Goal: Information Seeking & Learning: Learn about a topic

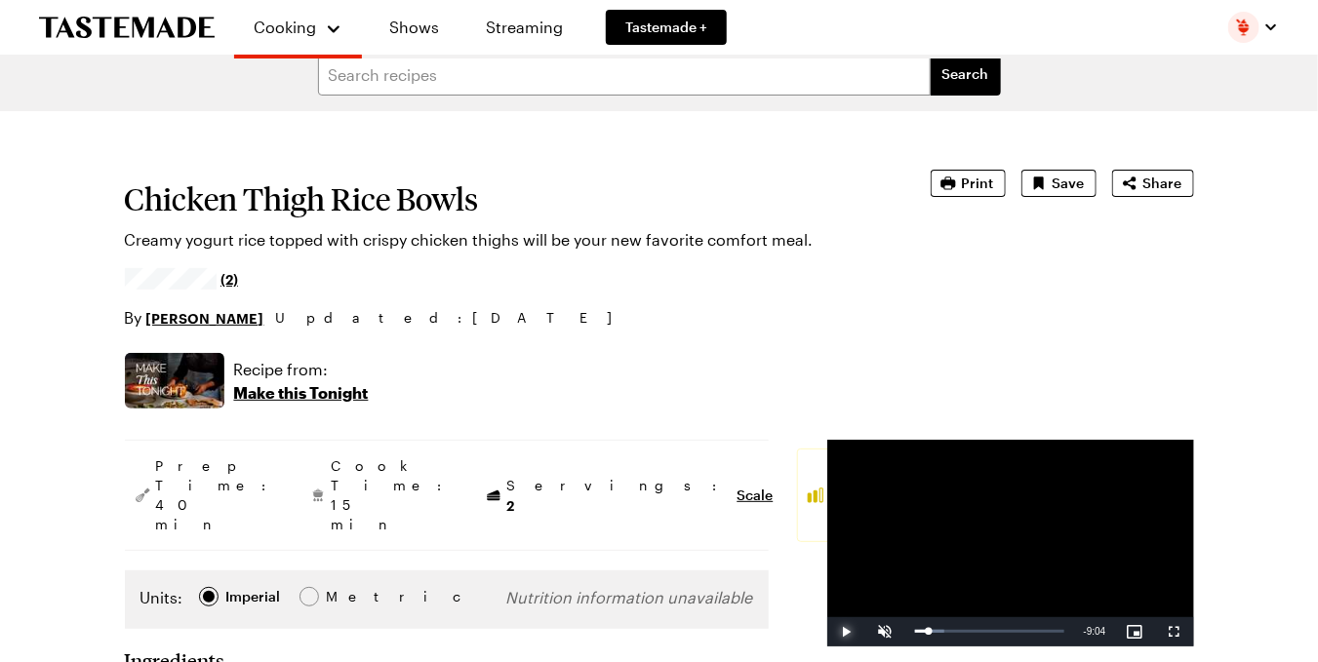
scroll to position [0, 2]
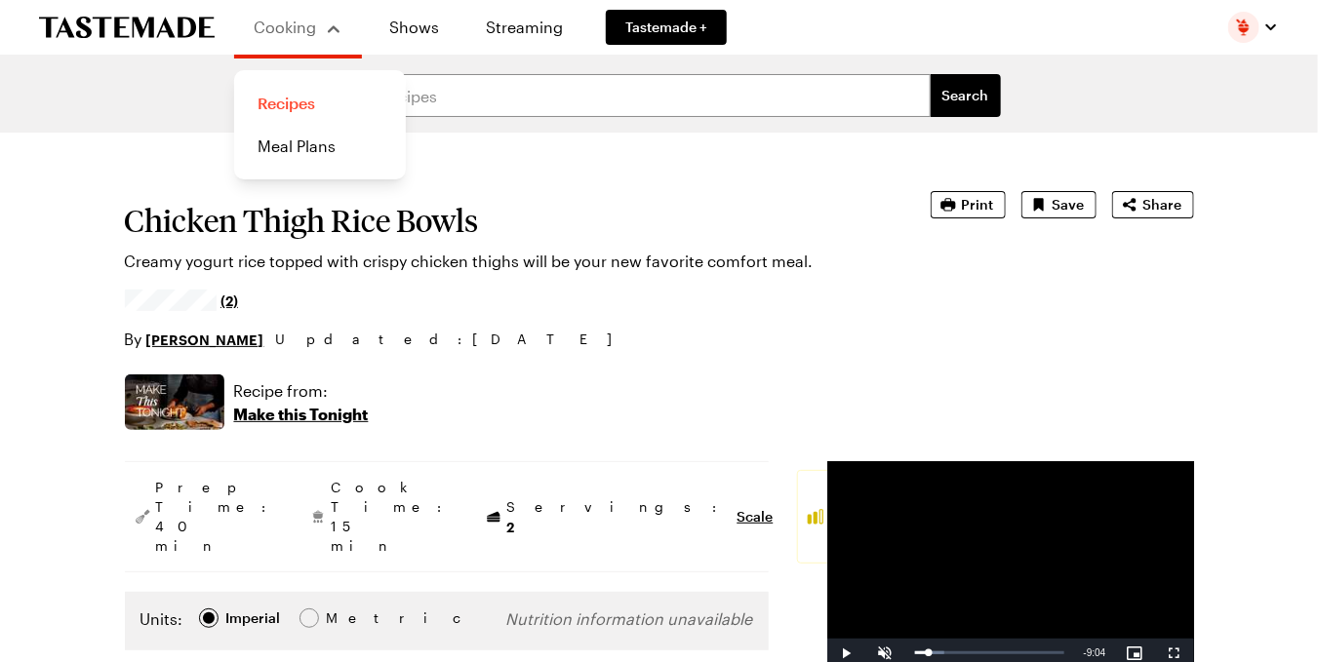
click at [260, 98] on link "Recipes" at bounding box center [320, 103] width 148 height 43
click at [294, 90] on link "Recipes" at bounding box center [320, 103] width 148 height 43
click at [276, 101] on link "Recipes" at bounding box center [320, 103] width 148 height 43
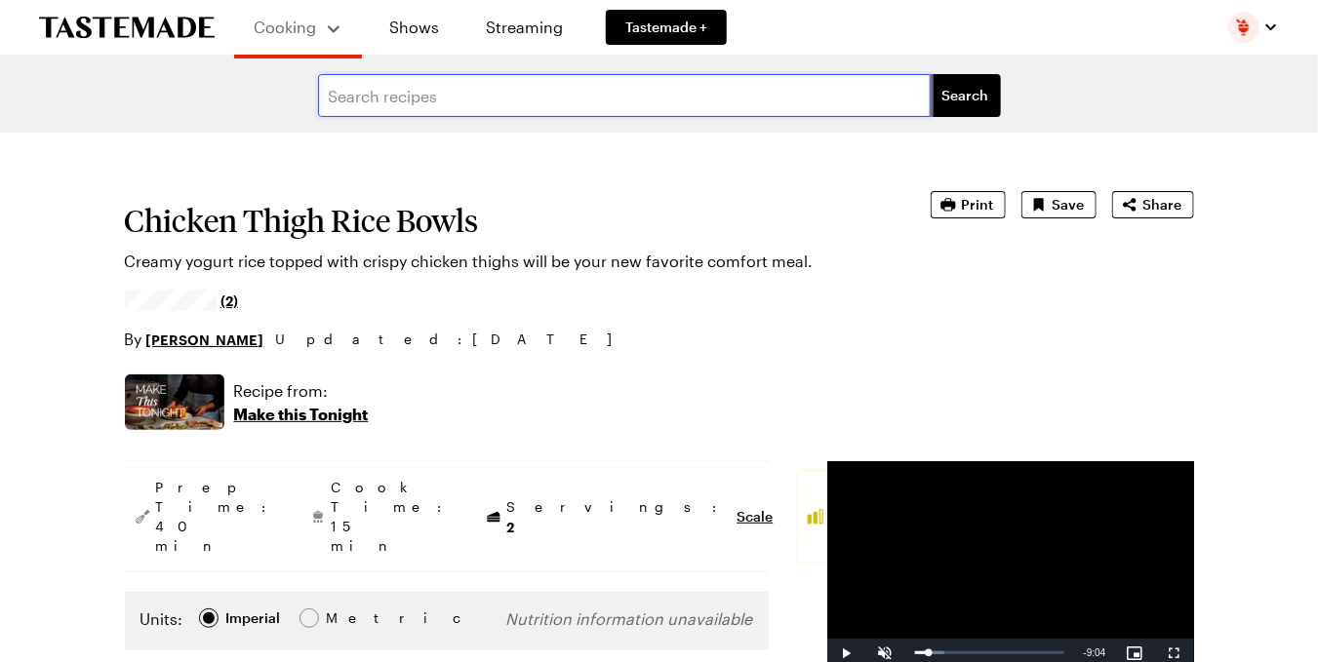
click at [459, 98] on input "text" at bounding box center [624, 95] width 613 height 43
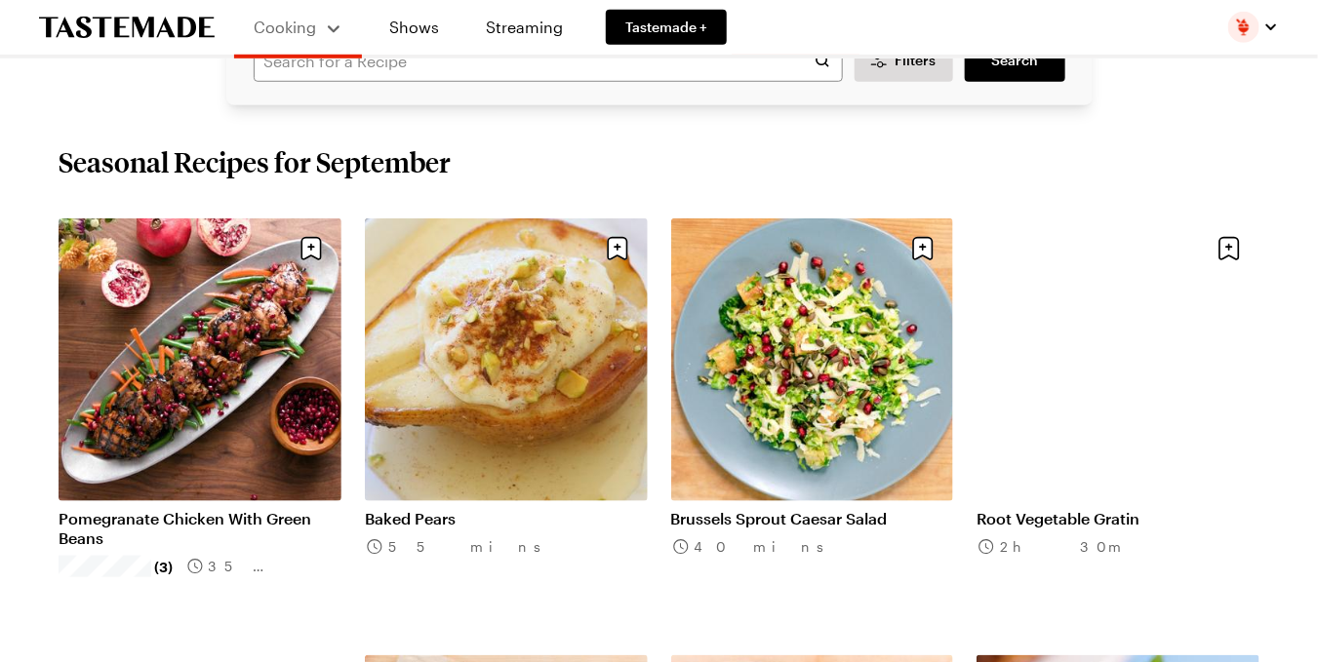
scroll to position [579, 0]
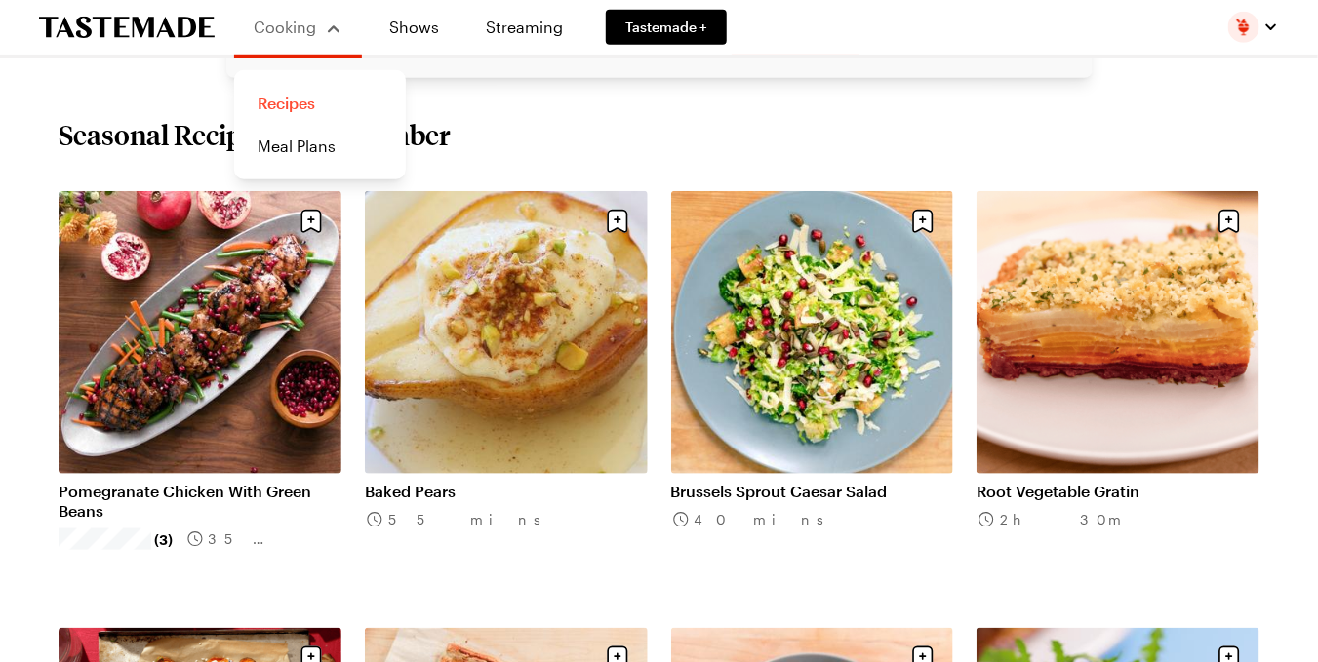
click at [281, 104] on link "Recipes" at bounding box center [320, 103] width 148 height 43
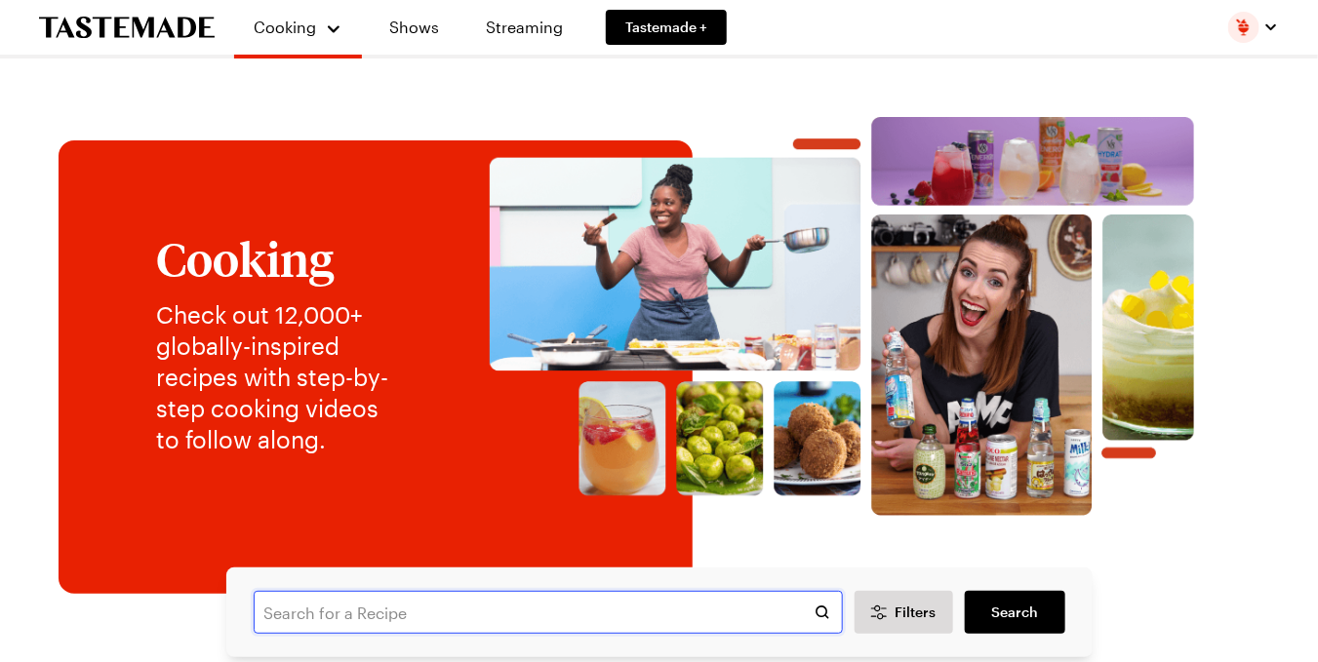
click at [356, 604] on input "text" at bounding box center [548, 612] width 589 height 43
type input "coconut rice"
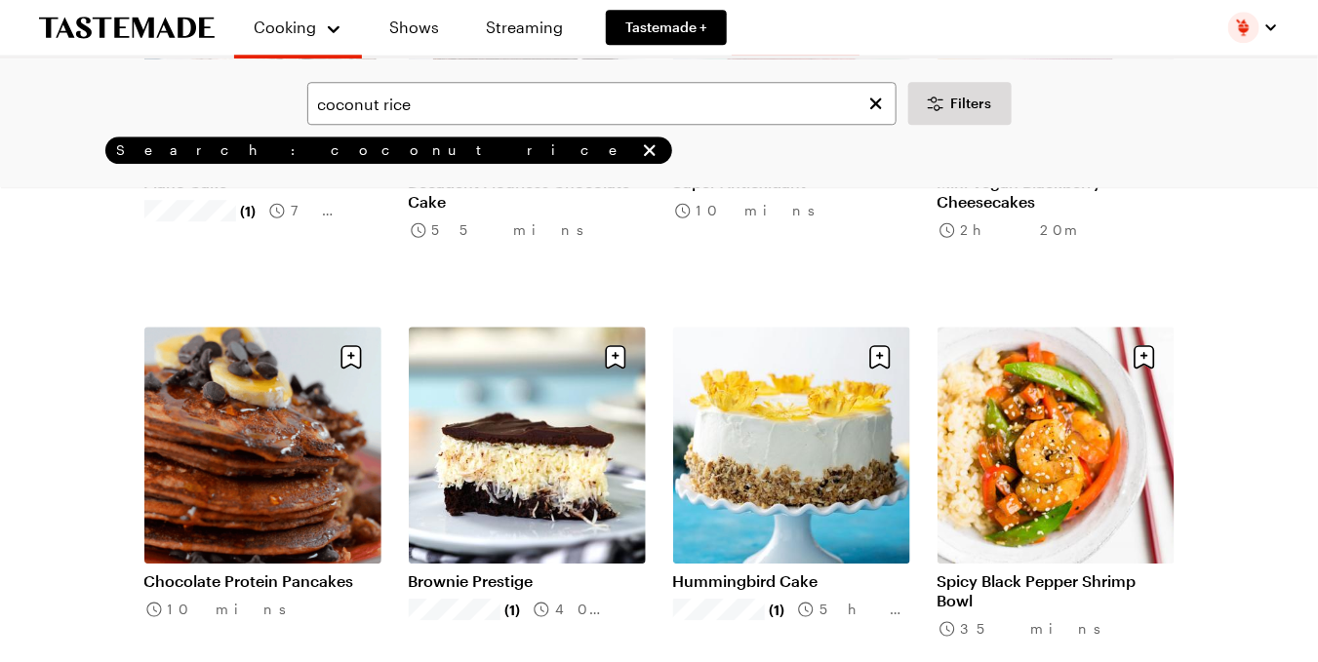
scroll to position [2008, 0]
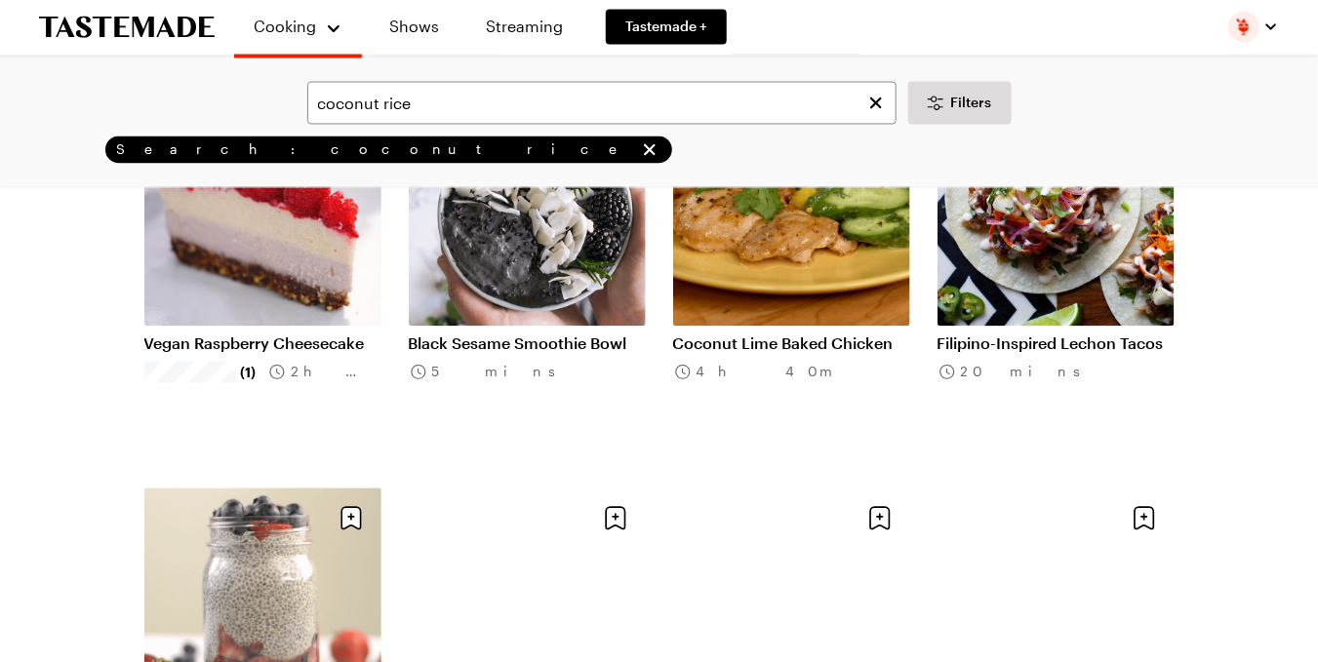
scroll to position [4308, 0]
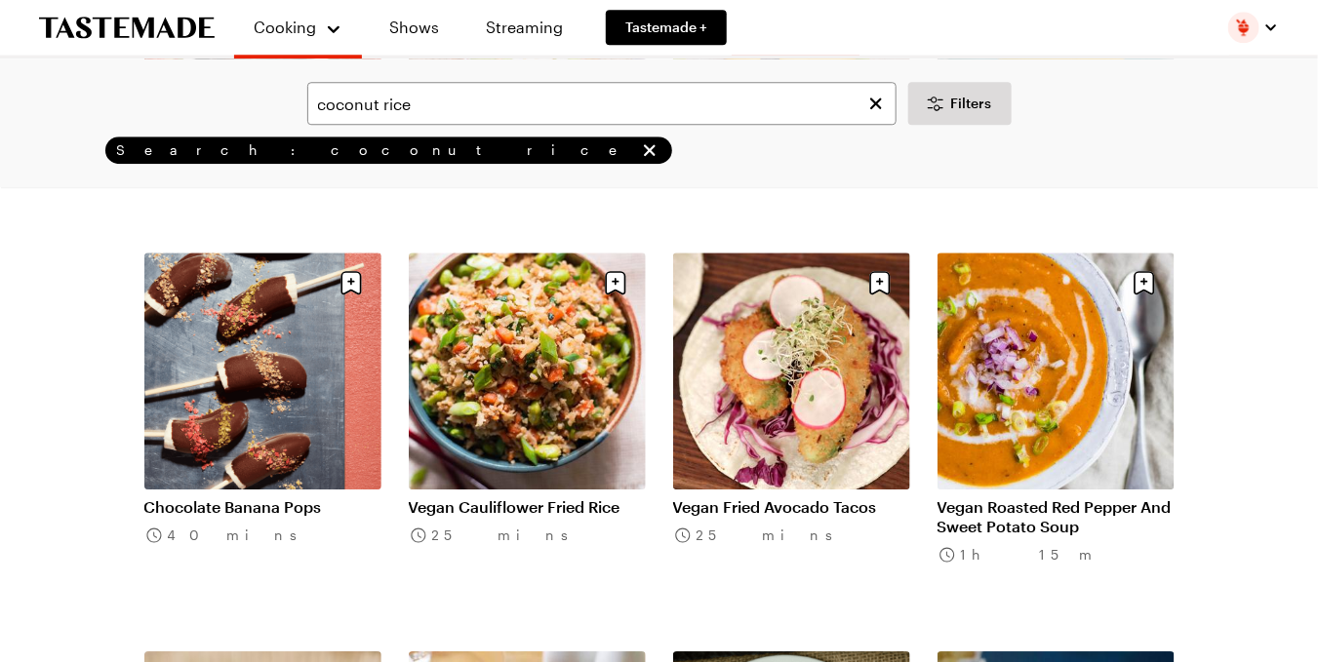
scroll to position [4864, 0]
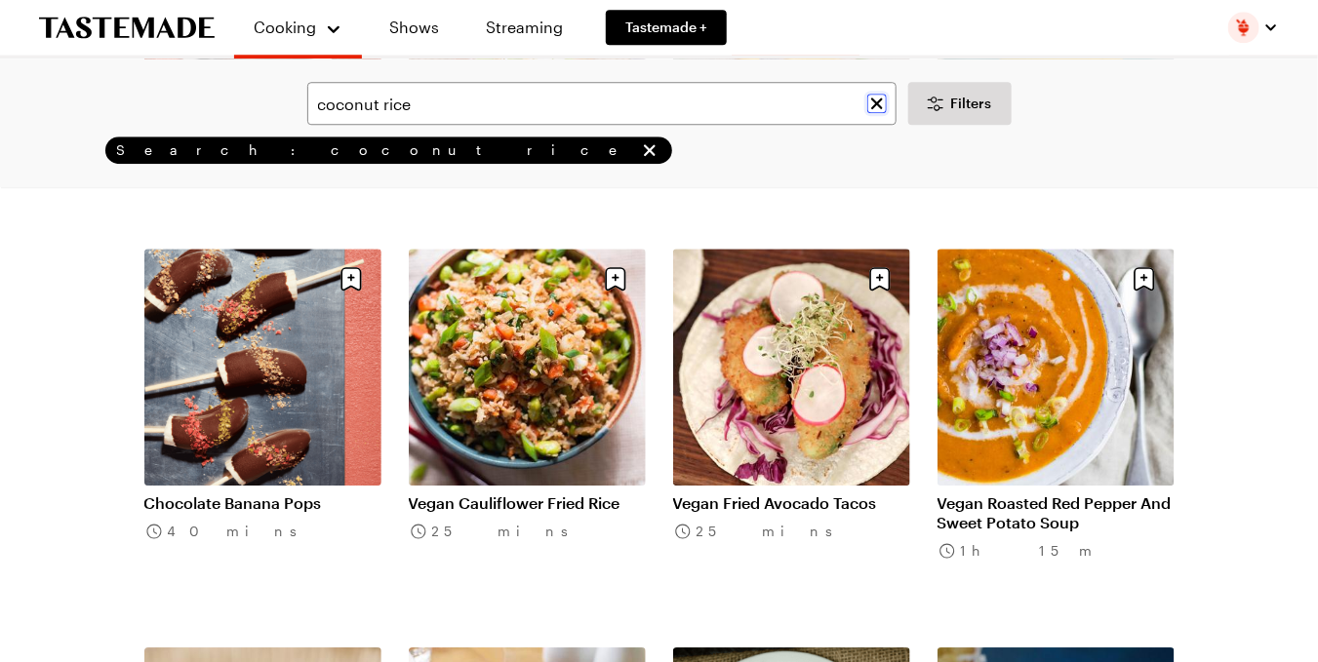
click at [875, 103] on icon "Clear search" at bounding box center [877, 104] width 12 height 12
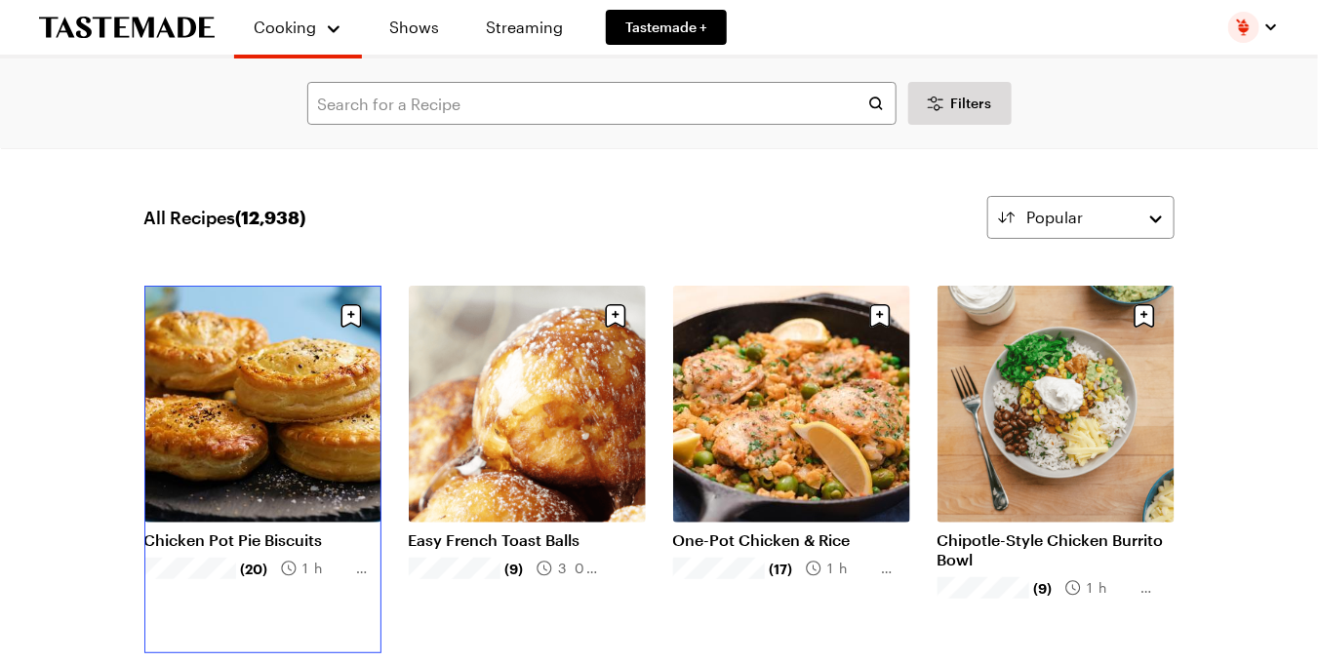
click at [206, 531] on link "Chicken Pot Pie Biscuits" at bounding box center [262, 541] width 237 height 20
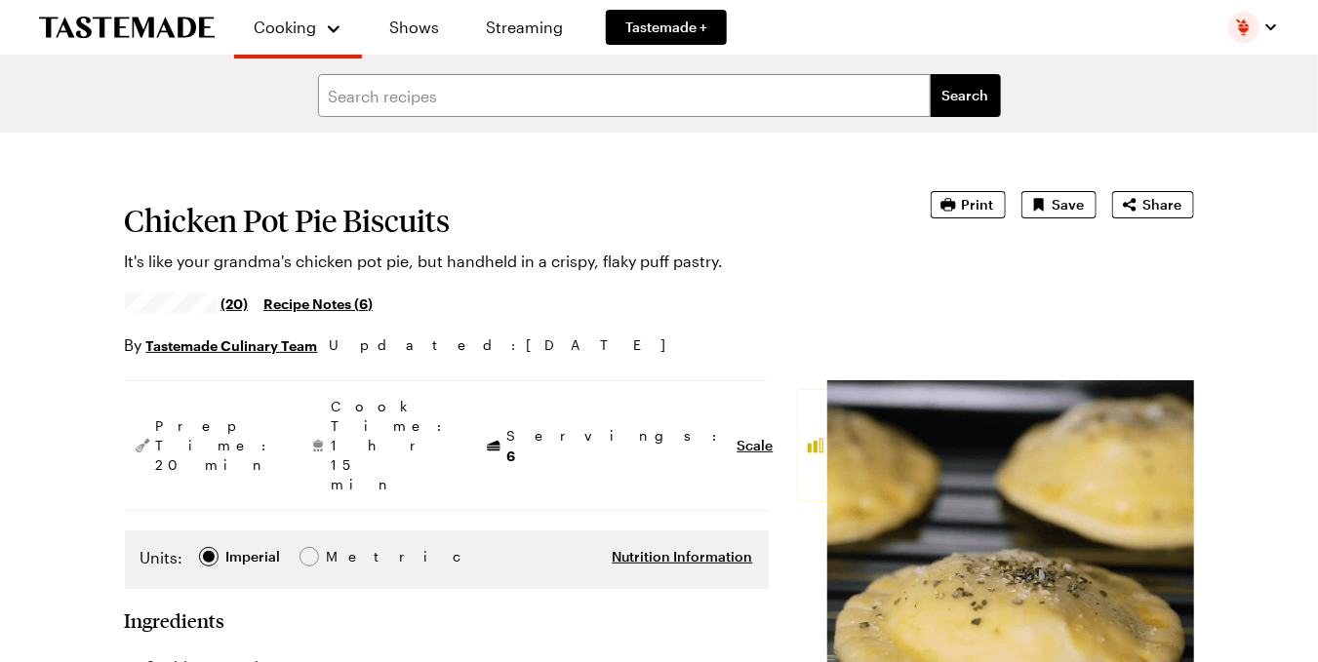
type textarea "x"
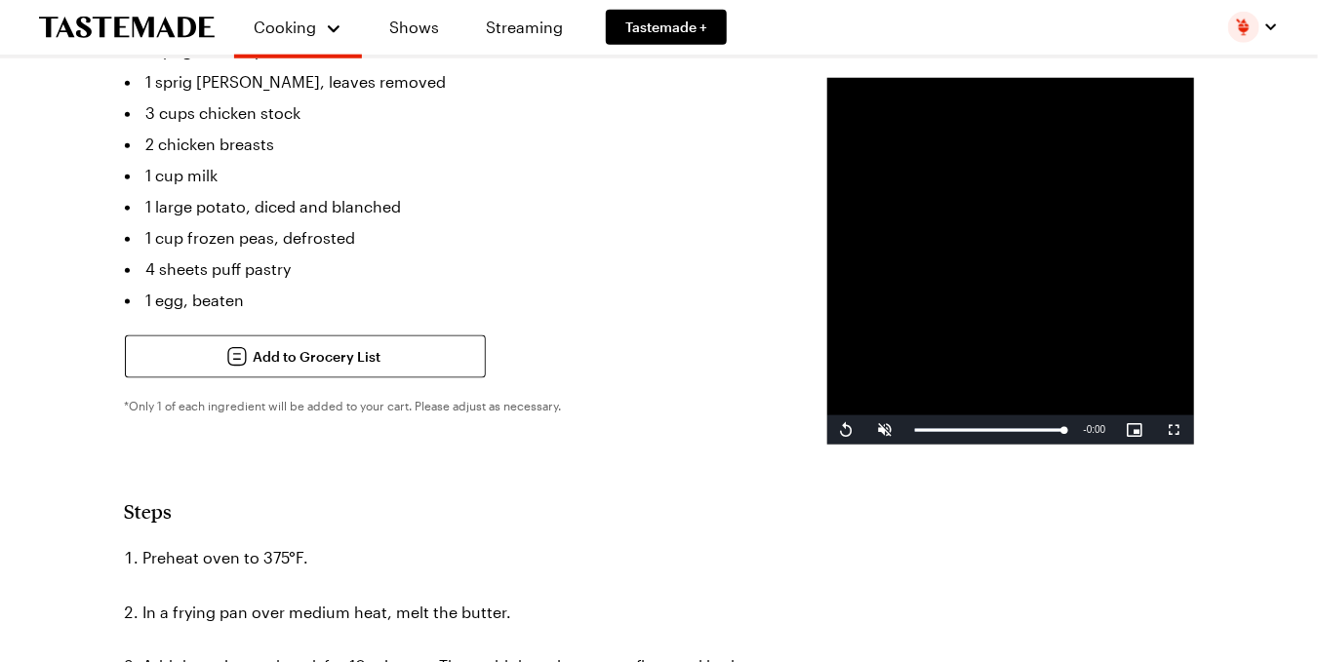
scroll to position [804, 0]
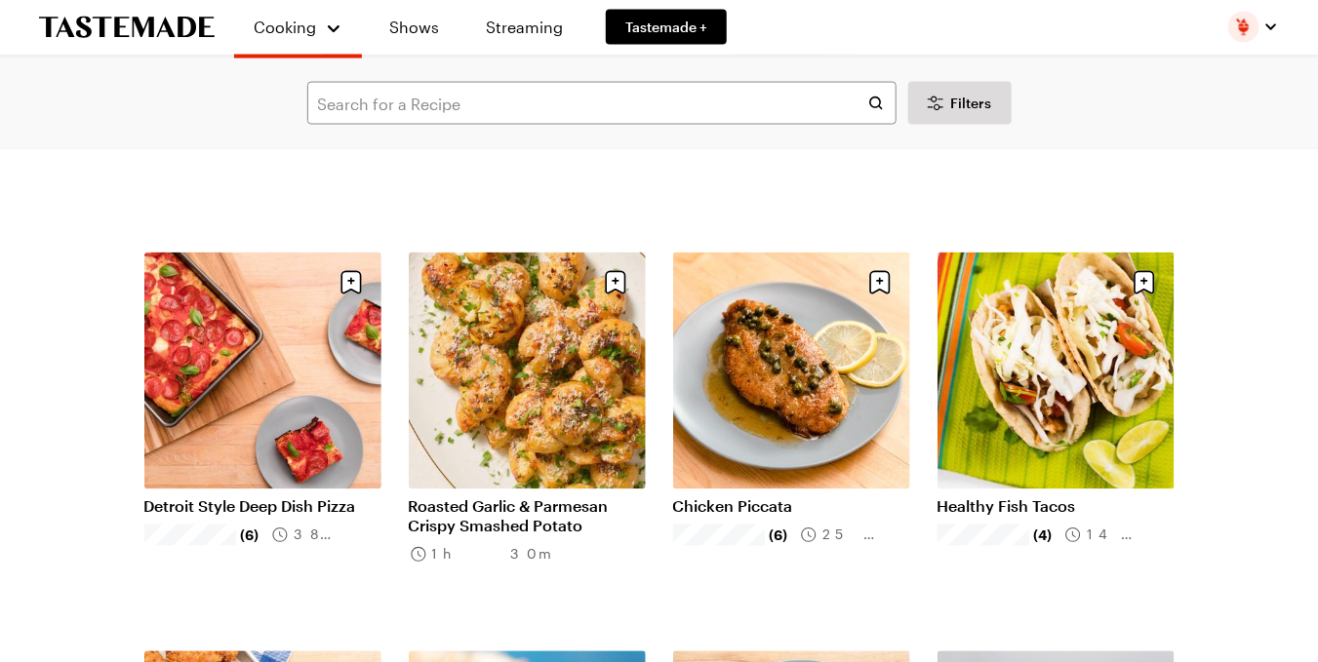
scroll to position [1231, 0]
